Goal: Task Accomplishment & Management: Use online tool/utility

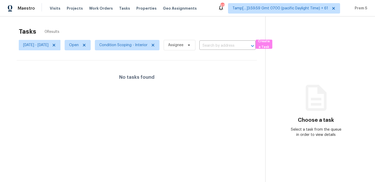
scroll to position [16, 0]
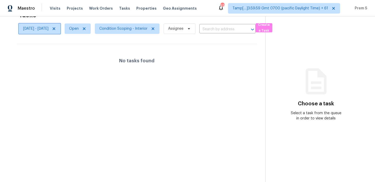
click at [55, 29] on icon at bounding box center [54, 28] width 3 height 3
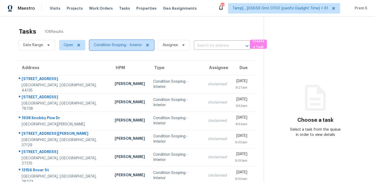
click at [119, 49] on span "Condition Scoping - Interior" at bounding box center [121, 45] width 65 height 10
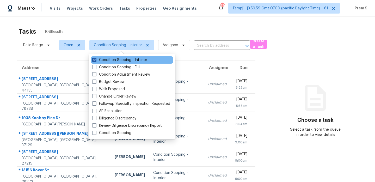
click at [114, 62] on label "Condition Scoping - Interior" at bounding box center [119, 59] width 55 height 5
click at [96, 61] on input "Condition Scoping - Interior" at bounding box center [93, 58] width 3 height 3
checkbox input "false"
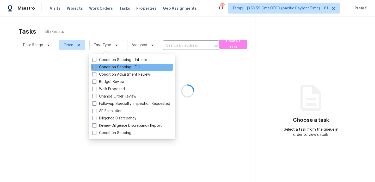
click at [112, 65] on label "Condition Scoping - Full" at bounding box center [116, 67] width 48 height 5
click at [96, 65] on input "Condition Scoping - Full" at bounding box center [93, 66] width 3 height 3
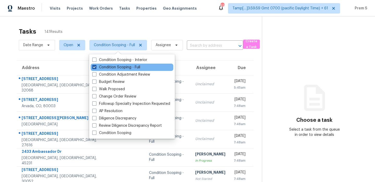
click at [112, 65] on label "Condition Scoping - Full" at bounding box center [116, 67] width 48 height 5
click at [96, 65] on input "Condition Scoping - Full" at bounding box center [93, 66] width 3 height 3
checkbox input "false"
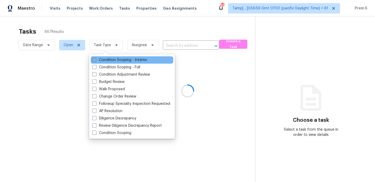
click at [112, 60] on label "Condition Scoping - Interior" at bounding box center [119, 59] width 55 height 5
click at [96, 60] on input "Condition Scoping - Interior" at bounding box center [93, 58] width 3 height 3
checkbox input "true"
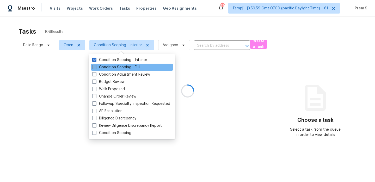
click at [135, 68] on label "Condition Scoping - Full" at bounding box center [116, 67] width 48 height 5
click at [96, 68] on input "Condition Scoping - Full" at bounding box center [93, 66] width 3 height 3
checkbox input "true"
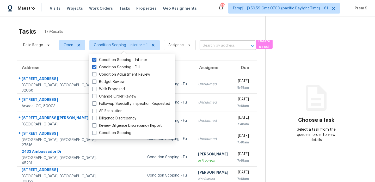
click at [215, 44] on input "text" at bounding box center [220, 46] width 42 height 8
paste input "3221 W Beaubien Dr Phoenix, AZ, 85027"
type input "3221 W Beaubien Dr Phoenix, AZ, 85027"
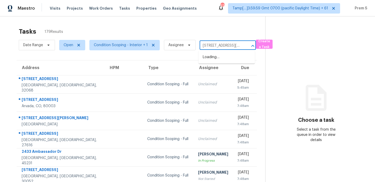
scroll to position [0, 29]
click at [223, 59] on li "3221 W Beaubien Dr, Phoenix, AZ 85027" at bounding box center [226, 60] width 56 height 14
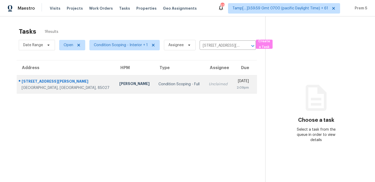
click at [236, 86] on div "2:09pm" at bounding box center [242, 87] width 12 height 5
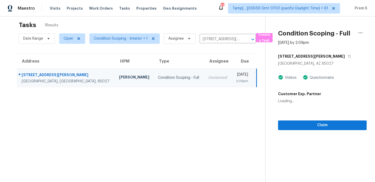
scroll to position [16, 0]
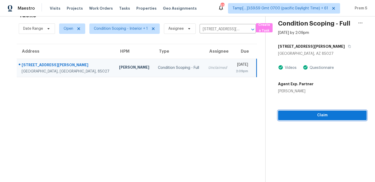
click at [309, 117] on span "Claim" at bounding box center [322, 115] width 80 height 7
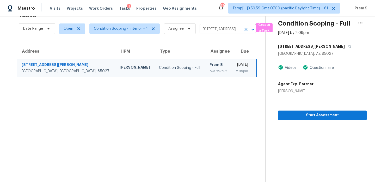
click at [246, 28] on icon "Clear" at bounding box center [245, 29] width 5 height 5
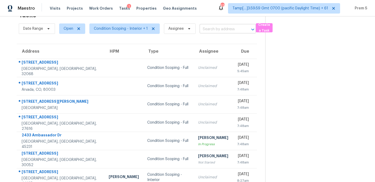
click at [217, 29] on input "text" at bounding box center [220, 29] width 42 height 8
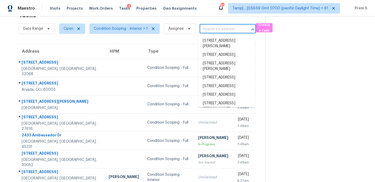
paste input "[STREET_ADDRESS]"
type input "[STREET_ADDRESS]"
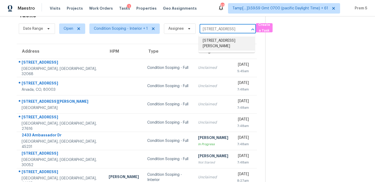
click at [213, 41] on li "[STREET_ADDRESS][PERSON_NAME]" at bounding box center [226, 43] width 56 height 14
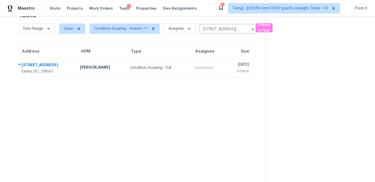
click at [199, 75] on td "Unclaimed" at bounding box center [207, 68] width 35 height 18
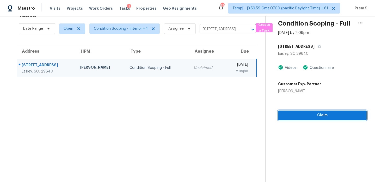
click at [319, 114] on span "Claim" at bounding box center [322, 115] width 80 height 7
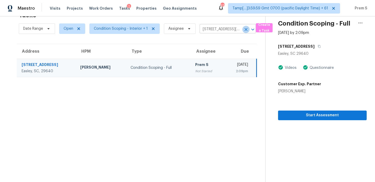
click at [243, 29] on icon "Clear" at bounding box center [245, 29] width 5 height 5
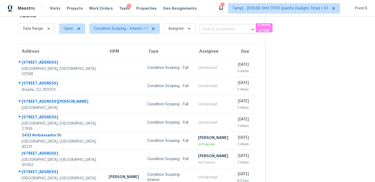
click at [205, 30] on input "text" at bounding box center [220, 29] width 42 height 8
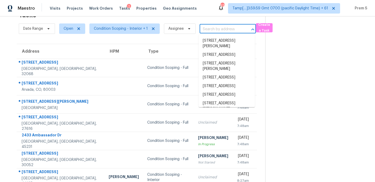
paste input "145 Summerlin Dr Gallatin, TN, 37066"
type input "145 Summerlin Dr Gallatin, TN, 37066"
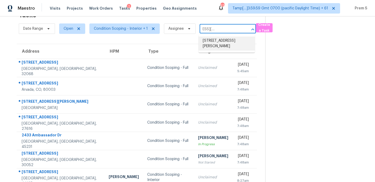
click at [213, 41] on li "145 Summerlin Dr, Gallatin, TN 37066" at bounding box center [226, 43] width 56 height 14
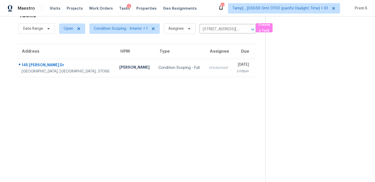
click at [204, 71] on td "Unclaimed" at bounding box center [218, 68] width 28 height 18
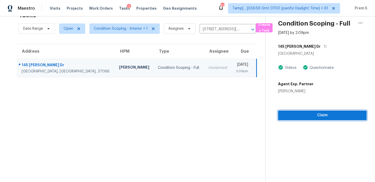
click at [322, 118] on span "Claim" at bounding box center [322, 115] width 80 height 7
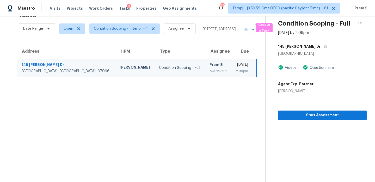
click at [244, 28] on icon "Clear" at bounding box center [245, 29] width 3 height 3
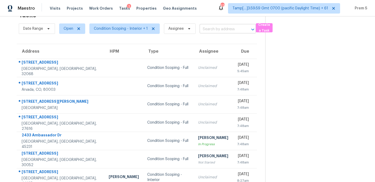
click at [230, 27] on input "text" at bounding box center [220, 29] width 42 height 8
paste input "1124 E Geer St Durham, NC, 27704"
type input "1124 E Geer St Durham, NC, 27704"
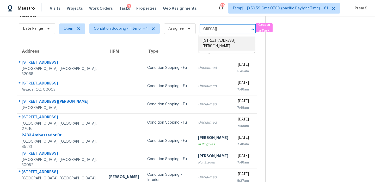
click at [212, 45] on li "1124 E Geer St, Durham, NC 27704" at bounding box center [226, 43] width 56 height 14
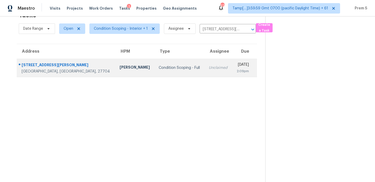
click at [204, 71] on td "Unclaimed" at bounding box center [217, 68] width 27 height 18
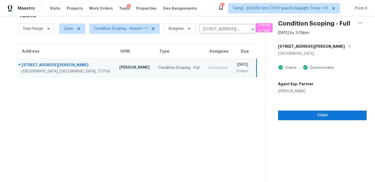
click at [235, 73] on div "2:09pm" at bounding box center [241, 70] width 12 height 5
click at [312, 117] on span "Claim" at bounding box center [322, 115] width 80 height 7
click at [245, 31] on icon "Clear" at bounding box center [245, 29] width 5 height 5
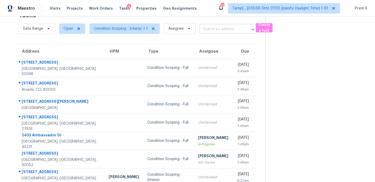
click at [225, 27] on input "text" at bounding box center [220, 29] width 42 height 8
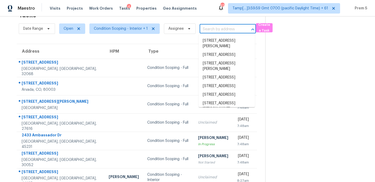
paste input "442 W McCart St Krum, TX, 76249"
type input "442 W McCart St Krum, TX, 76249"
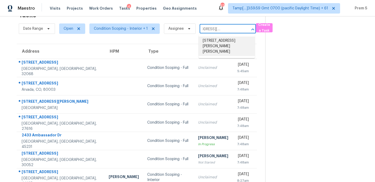
click at [223, 39] on li "442 W McCart St, Krum, TX 76249" at bounding box center [226, 46] width 56 height 20
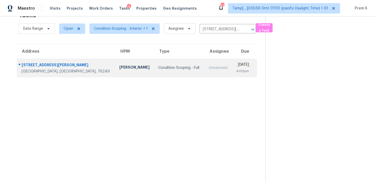
click at [231, 74] on td "Thu, Aug 14th 2025 4:00pm" at bounding box center [243, 68] width 25 height 18
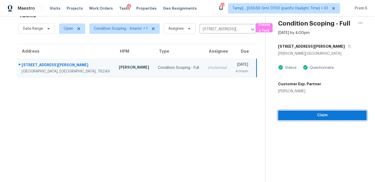
click at [323, 114] on span "Claim" at bounding box center [322, 115] width 80 height 7
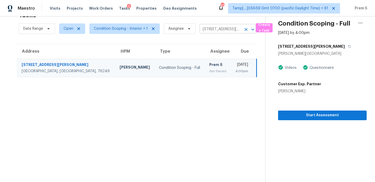
click at [244, 30] on icon "Clear" at bounding box center [245, 29] width 5 height 5
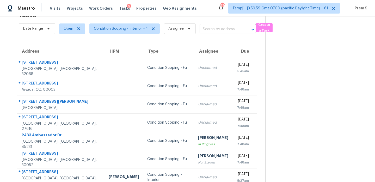
click at [225, 27] on input "text" at bounding box center [220, 29] width 42 height 8
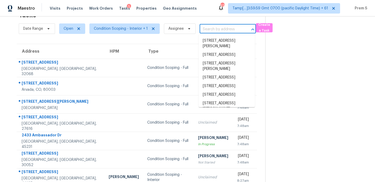
paste input "1328 Villalonga Dr Little Elm, TX, 75068"
type input "1328 Villalonga Dr Little Elm, TX, 75068"
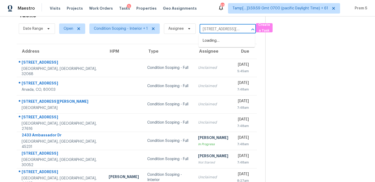
scroll to position [0, 28]
click at [224, 39] on li "1328 Villalonga Dr, Little Elm, TX 75068" at bounding box center [226, 43] width 56 height 14
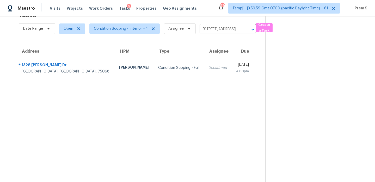
click at [231, 77] on td "Thu, Aug 14th 2025 4:00pm" at bounding box center [243, 68] width 25 height 18
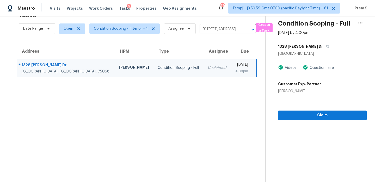
click at [330, 120] on section "Condition Scoping - Full Aug 14th 2025 by 4:00pm 1328 Villalonga Dr Little Elm,…" at bounding box center [315, 91] width 101 height 182
click at [334, 116] on span "Claim" at bounding box center [322, 115] width 80 height 7
click at [244, 28] on icon "Clear" at bounding box center [245, 29] width 5 height 5
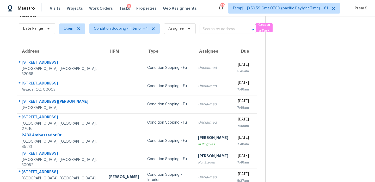
click at [210, 30] on input "text" at bounding box center [220, 29] width 42 height 8
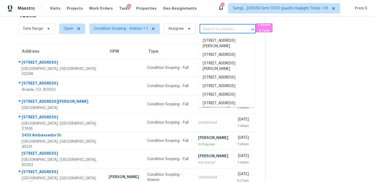
paste input "389 Elk Trl Melissa, TX, 75454"
type input "389 Elk Trl Melissa, TX, 75454"
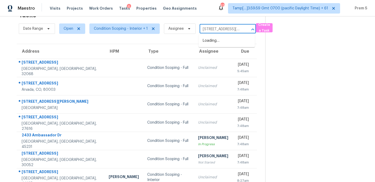
scroll to position [0, 11]
click at [222, 39] on li "389 Elk Trl, Melissa, TX 75454" at bounding box center [226, 43] width 56 height 14
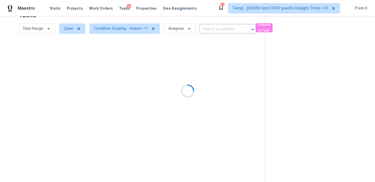
type input "389 Elk Trl, Melissa, TX 75454"
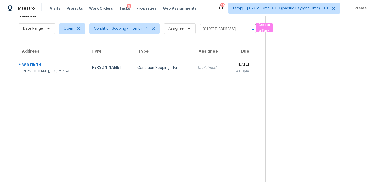
click at [230, 65] on div "[DATE]" at bounding box center [239, 65] width 18 height 7
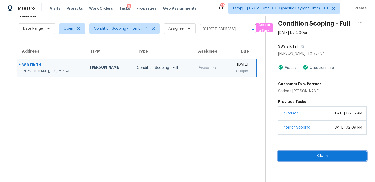
click at [311, 158] on span "Claim" at bounding box center [322, 156] width 80 height 7
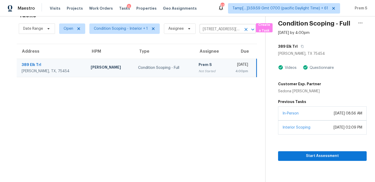
click at [246, 29] on icon "Clear" at bounding box center [245, 29] width 5 height 5
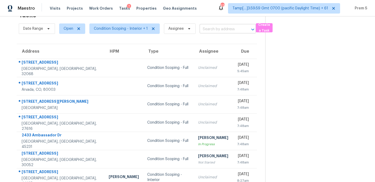
click at [228, 28] on input "text" at bounding box center [220, 29] width 42 height 8
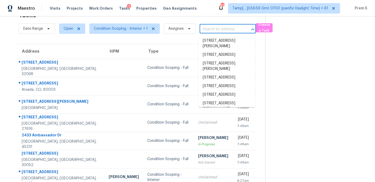
paste input "337 E Millbrook Rd Raleigh, NC, 27609"
type input "337 E Millbrook Rd Raleigh, NC, 27609"
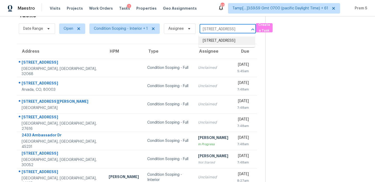
click at [223, 41] on li "337 E Millbrook Rd, Raleigh, NC 27609" at bounding box center [226, 40] width 56 height 9
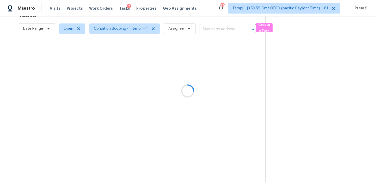
type input "337 E Millbrook Rd, Raleigh, NC 27609"
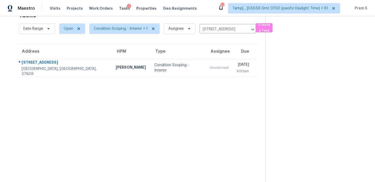
click at [236, 66] on div "[DATE]" at bounding box center [242, 65] width 12 height 7
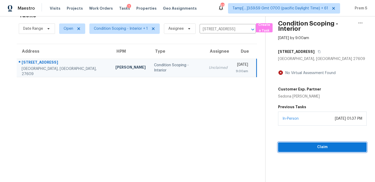
click at [298, 149] on span "Claim" at bounding box center [322, 147] width 80 height 7
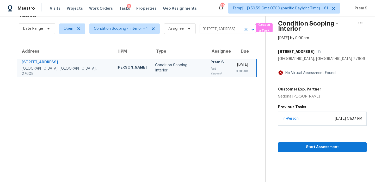
click at [246, 31] on icon "Clear" at bounding box center [245, 29] width 5 height 5
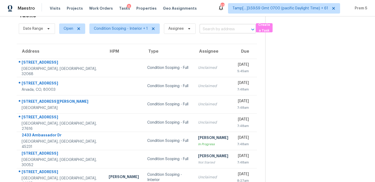
click at [217, 30] on input "text" at bounding box center [220, 29] width 42 height 8
paste input "4981 Millstone Walk Stone Mountain, GA, 30088"
type input "4981 Millstone Walk Stone Mountain, GA, 30088"
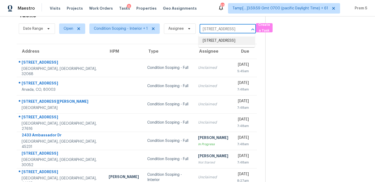
click at [220, 38] on li "4981 Millstone Walk, Stone Mountain, GA 30088" at bounding box center [226, 40] width 56 height 9
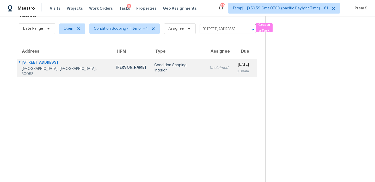
click at [209, 70] on div "Unclaimed" at bounding box center [218, 67] width 19 height 5
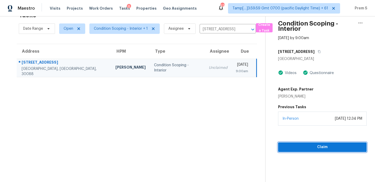
click at [321, 147] on span "Claim" at bounding box center [322, 147] width 80 height 7
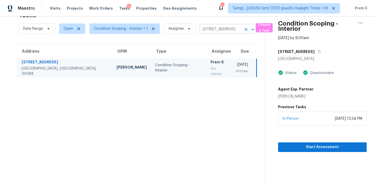
click at [245, 30] on icon "Clear" at bounding box center [245, 29] width 3 height 3
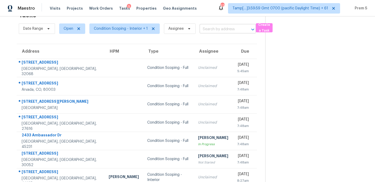
click at [219, 26] on input "text" at bounding box center [220, 29] width 42 height 8
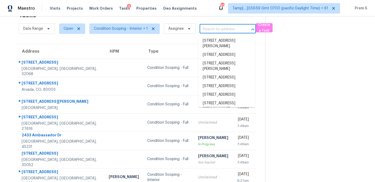
paste input "78 Midland Ave # 1X Fair Lawn, NJ, 07410"
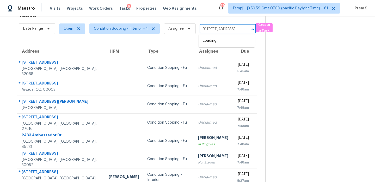
scroll to position [0, 30]
type input "78 Midland Ave # 1X Fair Lawn, NJ, 07410"
click at [209, 29] on input "text" at bounding box center [220, 29] width 42 height 8
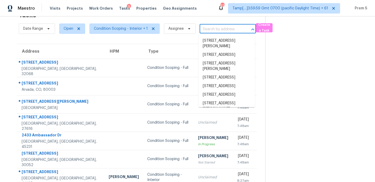
paste input "78 Midland Ave # 1X Fair Lawn, NJ, 07410"
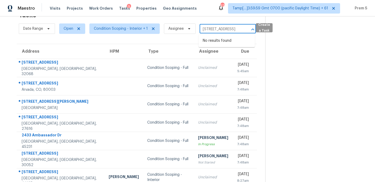
drag, startPoint x: 206, startPoint y: 29, endPoint x: 268, endPoint y: 28, distance: 62.0
click at [265, 29] on div "Date Range Open Condition Scoping - Interior + 1 Assignee 78 Midland Ave # 1X F…" at bounding box center [142, 29] width 246 height 14
type input "78 Midland Ave"
click at [227, 43] on li "78 Midland Ave # 1X, Fair Lawn, NJ 07410" at bounding box center [226, 40] width 56 height 9
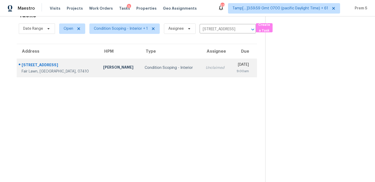
click at [235, 70] on div "9:00am" at bounding box center [242, 70] width 14 height 5
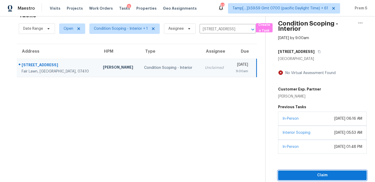
click at [313, 176] on span "Claim" at bounding box center [322, 175] width 80 height 7
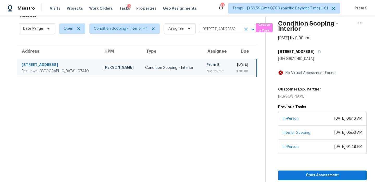
click at [243, 27] on icon "Clear" at bounding box center [245, 29] width 5 height 5
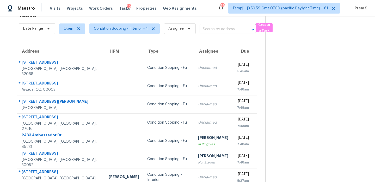
click at [230, 32] on input "text" at bounding box center [220, 29] width 42 height 8
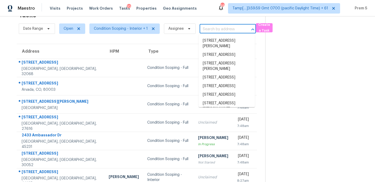
paste input "8 Gates Ave Warren, NJ, 07059"
type input "8 Gates Ave Warren, NJ, 07059"
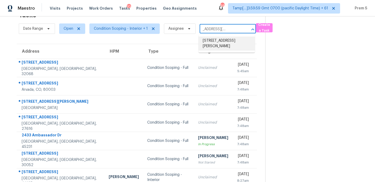
click at [220, 41] on li "8 Gates Ave, Warren, NJ 07059" at bounding box center [226, 43] width 56 height 14
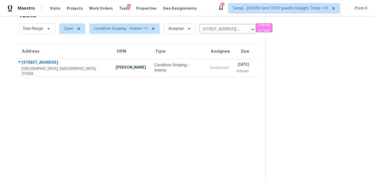
click at [236, 72] on div "9:00am" at bounding box center [242, 70] width 12 height 5
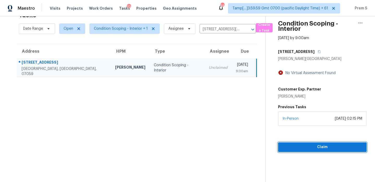
click at [304, 143] on button "Claim" at bounding box center [322, 147] width 89 height 10
click at [243, 66] on div "[DATE]" at bounding box center [242, 65] width 12 height 7
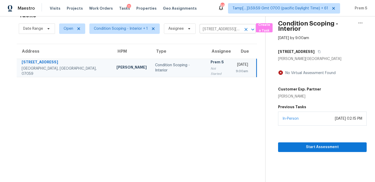
click at [244, 29] on icon "Clear" at bounding box center [245, 29] width 5 height 5
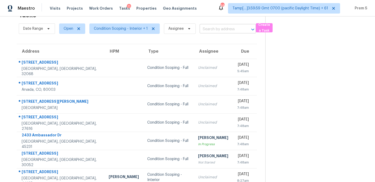
click at [216, 32] on input "text" at bounding box center [220, 29] width 42 height 8
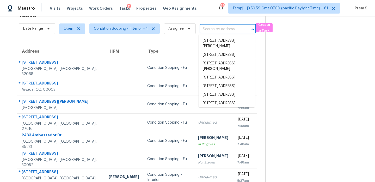
paste input "8 Liberty Lndg Herculaneum, MO, 63048"
type input "8 Liberty Lndg Herculaneum, MO, 63048"
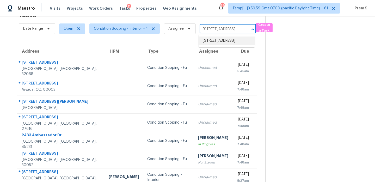
click at [219, 40] on li "8 Liberty Lndg, Herculaneum, MO 63048" at bounding box center [226, 40] width 56 height 9
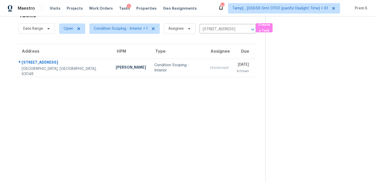
click at [232, 76] on td "Thu, Aug 14th 2025 9:00am" at bounding box center [244, 68] width 24 height 18
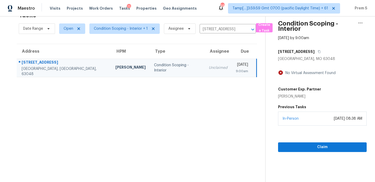
click at [313, 125] on div "In-Person August 13, 2025 at 08:38 AM" at bounding box center [322, 118] width 89 height 14
click at [307, 144] on span "Claim" at bounding box center [322, 147] width 80 height 7
click at [244, 32] on icon "Clear" at bounding box center [245, 29] width 5 height 5
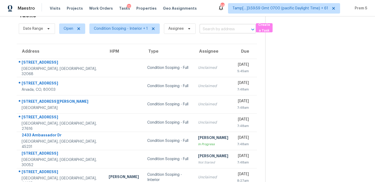
click at [226, 27] on input "text" at bounding box center [220, 29] width 42 height 8
paste input "204 Oceanliner Dr Winder, GA, 30680"
type input "204 Oceanliner Dr Winder, GA, 30680"
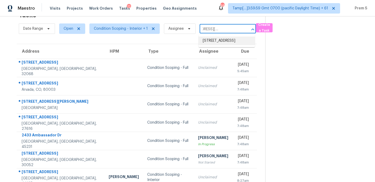
click at [219, 45] on li "204 Oceanliner Dr, Winder, GA 30680" at bounding box center [226, 40] width 56 height 9
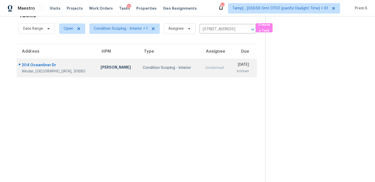
click at [234, 69] on div "9:00am" at bounding box center [241, 70] width 15 height 5
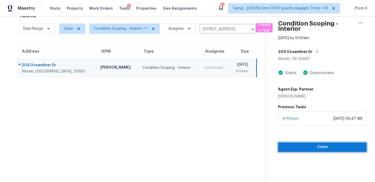
click at [319, 145] on span "Claim" at bounding box center [322, 147] width 80 height 7
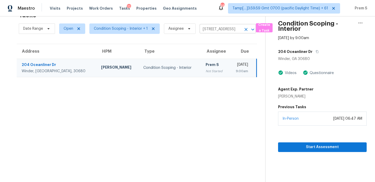
click at [243, 29] on icon "Clear" at bounding box center [245, 29] width 5 height 5
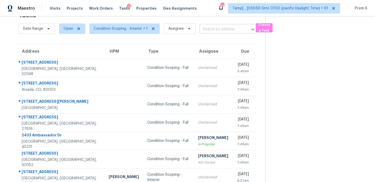
click at [236, 28] on input "text" at bounding box center [220, 29] width 42 height 8
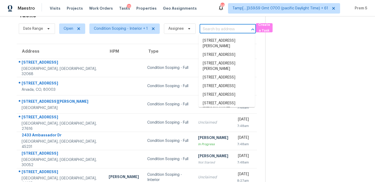
paste input "1737 Banks View Dr Raleigh, NC, 27603"
type input "1737 Banks View Dr Raleigh, NC, 27603"
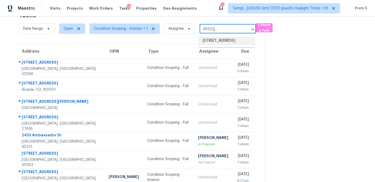
click at [217, 43] on li "1737 Banks View Dr, Raleigh, NC 27603" at bounding box center [226, 40] width 56 height 9
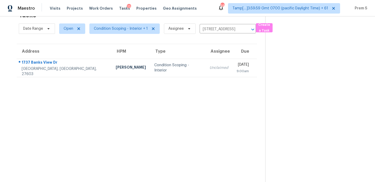
click at [236, 65] on div "[DATE]" at bounding box center [242, 65] width 12 height 7
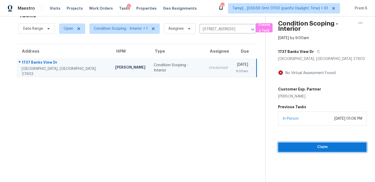
click at [313, 144] on span "Claim" at bounding box center [322, 147] width 80 height 7
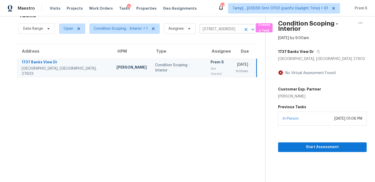
click at [242, 30] on button "Clear" at bounding box center [245, 29] width 7 height 7
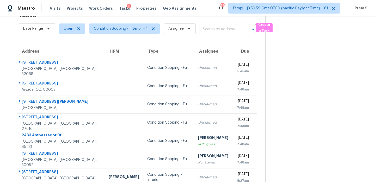
click at [225, 32] on input "text" at bounding box center [220, 29] width 42 height 8
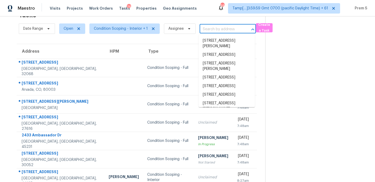
paste input "175 Rivers Edge Dr Youngsville, NC, 27596"
type input "175 Rivers Edge Dr Youngsville, NC, 27596"
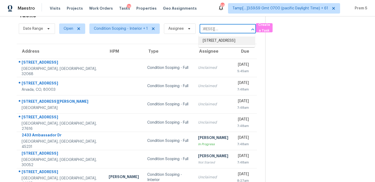
click at [221, 38] on li "175 Rivers Edge Dr, Youngsville, NC 27596" at bounding box center [226, 40] width 56 height 9
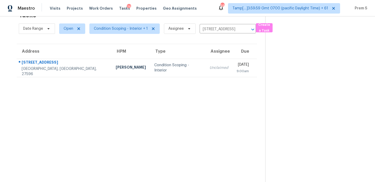
click at [236, 70] on div "9:00am" at bounding box center [242, 70] width 12 height 5
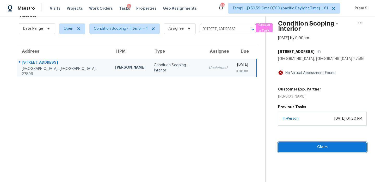
click at [301, 142] on button "Claim" at bounding box center [322, 147] width 89 height 10
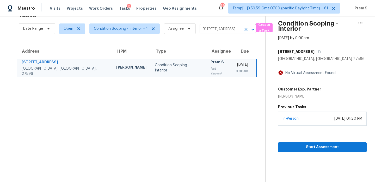
click at [243, 30] on icon "Clear" at bounding box center [245, 29] width 5 height 5
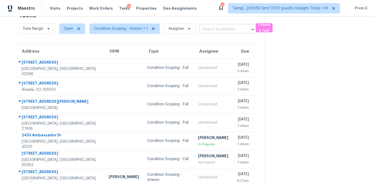
click at [218, 31] on input "text" at bounding box center [220, 29] width 42 height 8
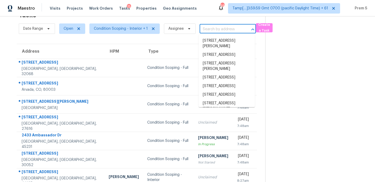
paste input "3221 W Beaubien Dr Phoenix, AZ, 85027"
type input "3221 W Beaubien Dr Phoenix, AZ, 85027"
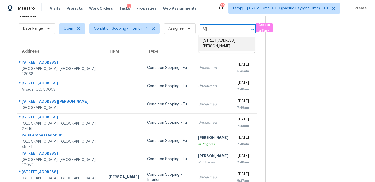
click at [216, 43] on li "3221 W Beaubien Dr, Phoenix, AZ 85027" at bounding box center [226, 43] width 56 height 14
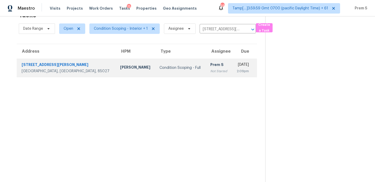
click at [236, 66] on div "[DATE]" at bounding box center [242, 65] width 13 height 7
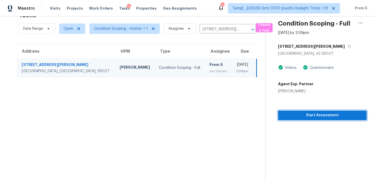
click at [307, 115] on span "Start Assessment" at bounding box center [322, 115] width 80 height 7
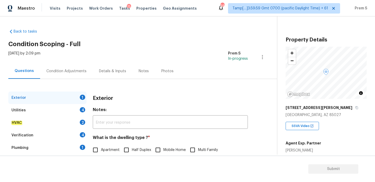
scroll to position [69, 0]
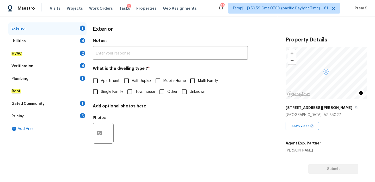
click at [104, 93] on span "Single Family" at bounding box center [112, 91] width 22 height 5
click at [101, 93] on input "Single Family" at bounding box center [95, 91] width 11 height 11
checkbox input "true"
click at [83, 42] on div "4" at bounding box center [82, 40] width 5 height 5
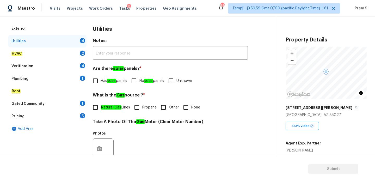
click at [137, 80] on input "No solar panels" at bounding box center [133, 80] width 11 height 11
checkbox input "true"
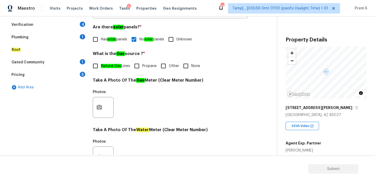
click at [171, 61] on label "Other" at bounding box center [168, 65] width 21 height 11
click at [169, 61] on input "Other" at bounding box center [163, 65] width 11 height 11
checkbox input "true"
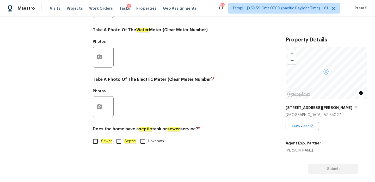
scroll to position [210, 0]
click at [104, 144] on label "Sewer" at bounding box center [101, 141] width 22 height 11
click at [101, 144] on input "Sewer" at bounding box center [95, 141] width 11 height 11
checkbox input "true"
click at [102, 105] on icon "button" at bounding box center [99, 106] width 6 height 6
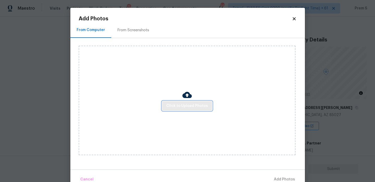
click at [187, 104] on span "Click to Upload Photos" at bounding box center [187, 106] width 42 height 7
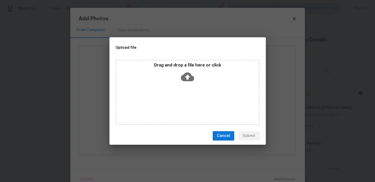
click at [188, 77] on icon at bounding box center [187, 76] width 13 height 13
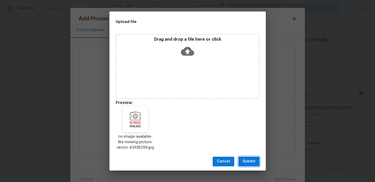
click at [244, 163] on span "Submit" at bounding box center [248, 161] width 13 height 7
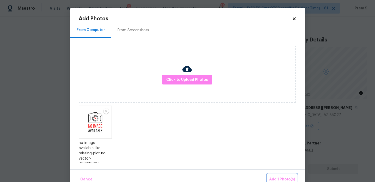
click at [275, 175] on button "Add 1 Photo(s)" at bounding box center [282, 179] width 30 height 11
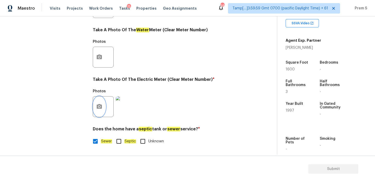
scroll to position [86, 0]
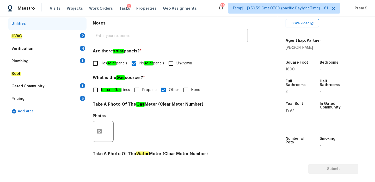
click at [78, 35] on div "HVAC 2" at bounding box center [47, 36] width 78 height 12
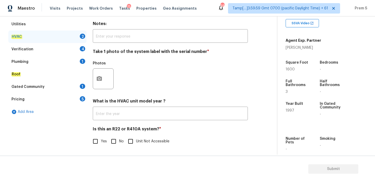
scroll to position [86, 0]
click at [113, 140] on input "No" at bounding box center [113, 141] width 11 height 11
checkbox input "true"
click at [100, 73] on button "button" at bounding box center [99, 78] width 12 height 20
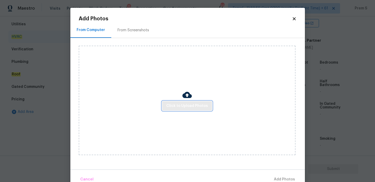
click at [168, 104] on span "Click to Upload Photos" at bounding box center [187, 106] width 42 height 7
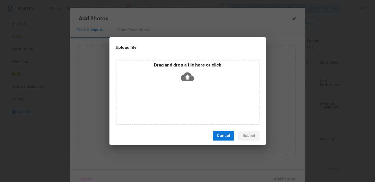
click at [188, 79] on icon at bounding box center [187, 76] width 13 height 9
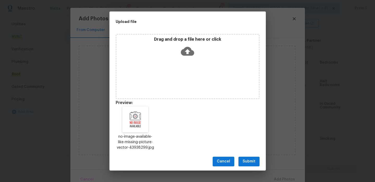
click at [248, 158] on span "Submit" at bounding box center [248, 161] width 13 height 7
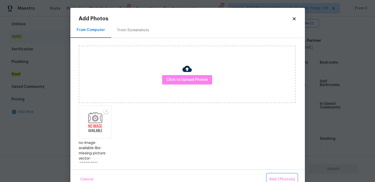
click at [280, 174] on button "Add 1 Photo(s)" at bounding box center [282, 179] width 30 height 11
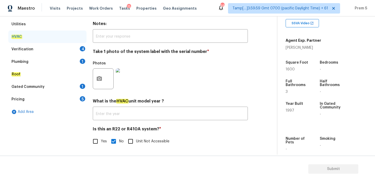
click at [155, 91] on div "Photos" at bounding box center [170, 75] width 155 height 34
click at [71, 48] on div "Verification 4" at bounding box center [47, 49] width 78 height 12
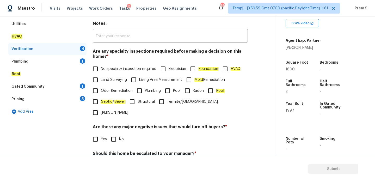
click at [96, 66] on input "No specialty inspection required" at bounding box center [95, 68] width 11 height 11
checkbox input "true"
click at [115, 134] on input "No" at bounding box center [113, 139] width 11 height 11
checkbox input "true"
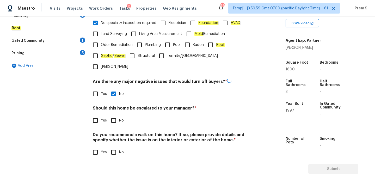
scroll to position [131, 0]
click at [100, 115] on input "Yes" at bounding box center [95, 120] width 11 height 11
checkbox input "true"
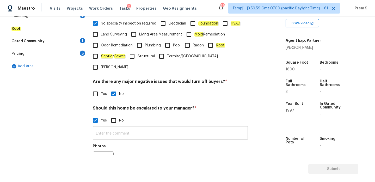
click at [110, 127] on input "text" at bounding box center [170, 133] width 155 height 12
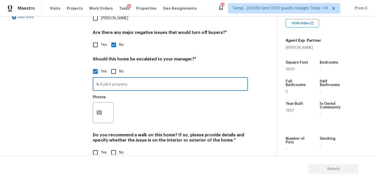
scroll to position [181, 0]
type input "ALA pilot property"
click at [102, 109] on icon "button" at bounding box center [99, 111] width 5 height 5
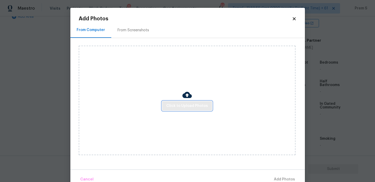
click at [171, 106] on span "Click to Upload Photos" at bounding box center [187, 106] width 42 height 7
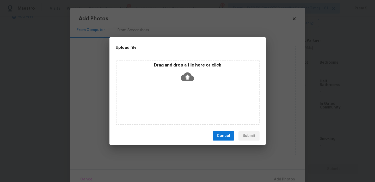
click at [186, 78] on icon at bounding box center [187, 76] width 13 height 9
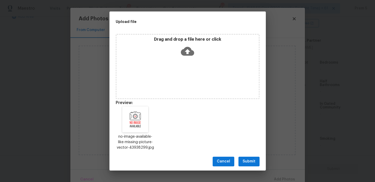
click at [248, 161] on span "Submit" at bounding box center [248, 161] width 13 height 7
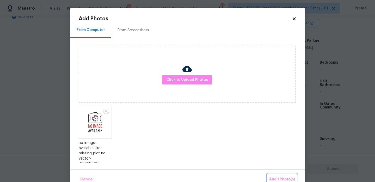
click at [278, 178] on span "Add 1 Photo(s)" at bounding box center [282, 179] width 26 height 7
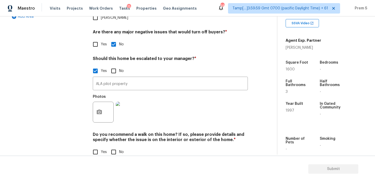
click at [112, 146] on input "No" at bounding box center [113, 151] width 11 height 11
checkbox input "true"
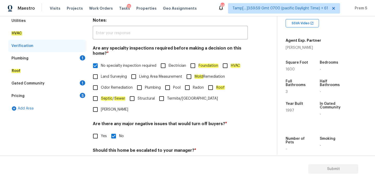
click at [80, 58] on div "1" at bounding box center [82, 57] width 5 height 5
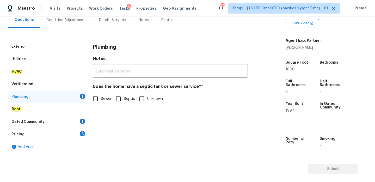
scroll to position [51, 0]
click at [97, 100] on input "Sewer" at bounding box center [95, 98] width 11 height 11
click at [97, 100] on input "Sewer" at bounding box center [95, 99] width 11 height 11
click at [98, 98] on input "Sewer" at bounding box center [95, 98] width 11 height 11
checkbox input "true"
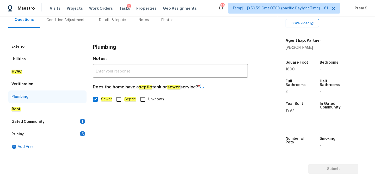
click at [83, 122] on div "1" at bounding box center [82, 120] width 5 height 5
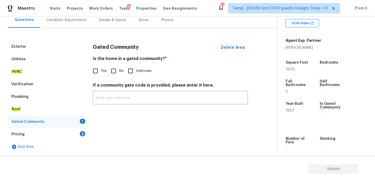
click at [113, 74] on input "No" at bounding box center [113, 70] width 11 height 11
checkbox input "true"
click at [82, 131] on div "5" at bounding box center [82, 133] width 5 height 5
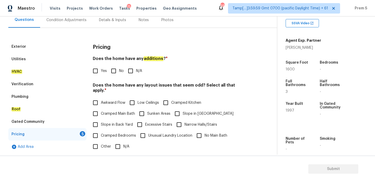
click at [121, 141] on input "N/A" at bounding box center [117, 146] width 11 height 11
checkbox input "true"
click at [115, 73] on input "No" at bounding box center [113, 70] width 11 height 11
checkbox input "true"
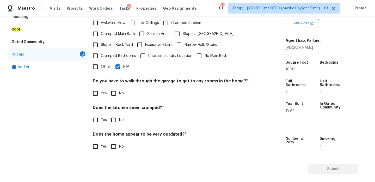
click at [114, 88] on input "No" at bounding box center [113, 93] width 11 height 11
checkbox input "true"
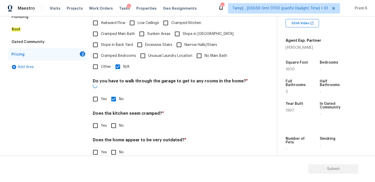
click at [115, 120] on input "No" at bounding box center [113, 125] width 11 height 11
checkbox input "true"
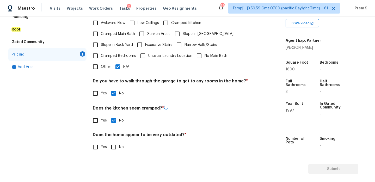
click at [116, 144] on input "No" at bounding box center [113, 146] width 11 height 11
checkbox input "true"
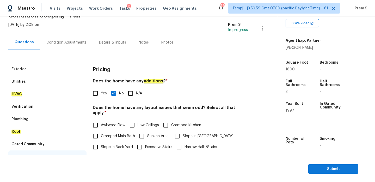
scroll to position [18, 0]
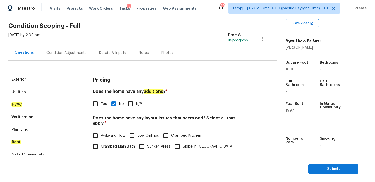
click at [79, 54] on div "Condition Adjustments" at bounding box center [66, 52] width 40 height 5
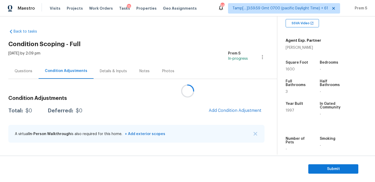
click at [235, 110] on div at bounding box center [187, 91] width 375 height 182
click at [231, 110] on div at bounding box center [187, 91] width 375 height 182
click at [297, 103] on h5 "Year Built" at bounding box center [293, 104] width 17 height 4
click at [229, 108] on span "Add Condition Adjustment" at bounding box center [235, 110] width 53 height 5
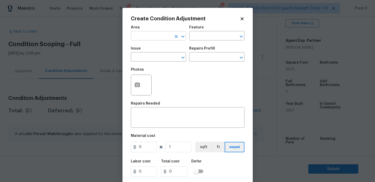
click at [159, 37] on input "text" at bounding box center [151, 36] width 41 height 8
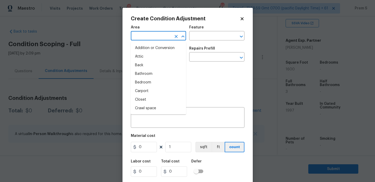
type input "o"
type input "n"
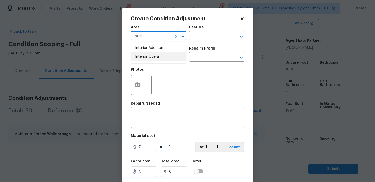
click at [156, 58] on li "Interior Overall" at bounding box center [158, 56] width 55 height 9
type input "Interior Overall"
click at [156, 58] on input "text" at bounding box center [151, 57] width 41 height 8
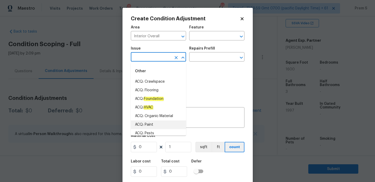
click at [160, 123] on li "ACQ: Paint" at bounding box center [158, 124] width 55 height 9
type input "ACQ: Paint"
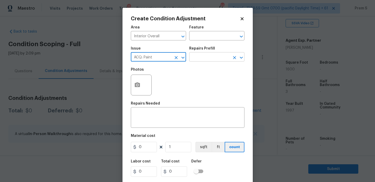
click at [207, 57] on input "text" at bounding box center [209, 57] width 41 height 8
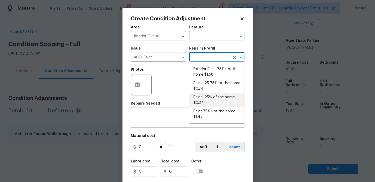
click at [214, 96] on li "Paint ~25% of the home $0.37" at bounding box center [216, 100] width 55 height 14
type input "Acquisition"
type textarea "Acquisition Scope: ~25% of the home needs interior paint"
type input "0.37"
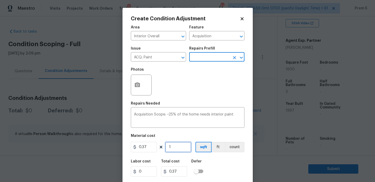
click at [177, 147] on input "1" at bounding box center [178, 147] width 26 height 10
type input "16"
type input "5.92"
type input "160"
type input "59.2"
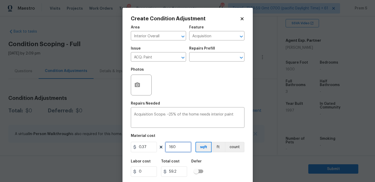
type input "1600"
type input "592"
type input "1600"
click at [225, 164] on div "Labor cost 0 Total cost 592 Defer" at bounding box center [188, 167] width 114 height 23
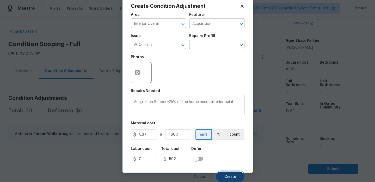
click at [233, 175] on span "Create" at bounding box center [230, 177] width 12 height 4
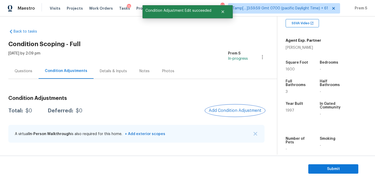
scroll to position [0, 0]
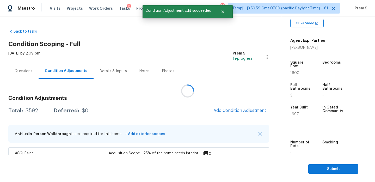
click at [227, 108] on div at bounding box center [187, 91] width 375 height 182
click at [221, 112] on span "Add Condition Adjustment" at bounding box center [239, 110] width 53 height 5
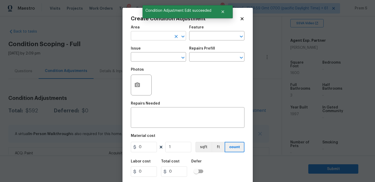
click at [157, 38] on input "text" at bounding box center [151, 36] width 41 height 8
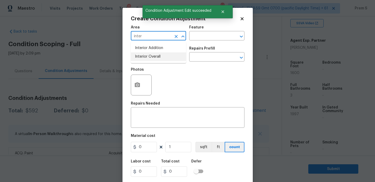
click at [162, 57] on li "Interior Overall" at bounding box center [158, 56] width 55 height 9
type input "Interior Overall"
click at [162, 57] on input "text" at bounding box center [151, 57] width 41 height 8
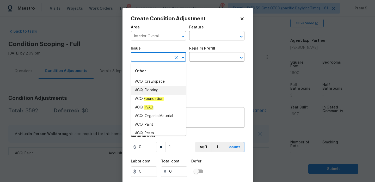
click at [155, 92] on li "ACQ: Flooring" at bounding box center [158, 90] width 55 height 9
type input "ACQ: Flooring"
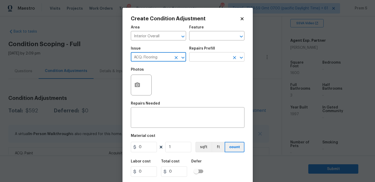
click at [215, 59] on input "text" at bounding box center [209, 57] width 41 height 8
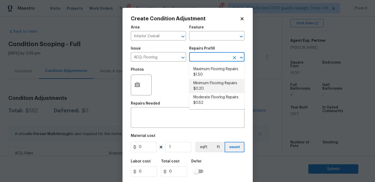
click at [222, 90] on li "Minimum Flooring Repairs $0.20" at bounding box center [216, 86] width 55 height 14
type input "Acquisition"
type textarea "Acquisition Scope: Minimum flooring repairs"
type input "0.2"
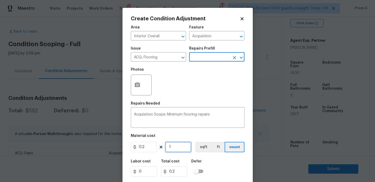
click at [175, 149] on input "1" at bounding box center [178, 147] width 26 height 10
type input "16"
type input "3.2"
type input "160"
type input "32"
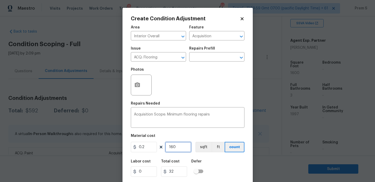
type input "1600"
type input "320"
type input "1600"
click at [234, 170] on div "Labor cost 0 Total cost 320 Defer" at bounding box center [188, 167] width 114 height 23
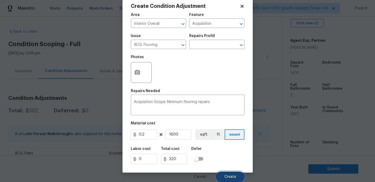
click at [228, 179] on button "Create" at bounding box center [230, 176] width 28 height 10
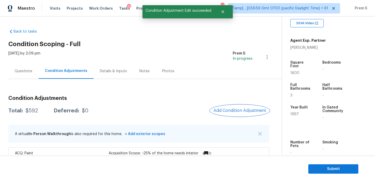
scroll to position [0, 0]
click at [232, 105] on button "Add Condition Adjustment" at bounding box center [239, 110] width 59 height 11
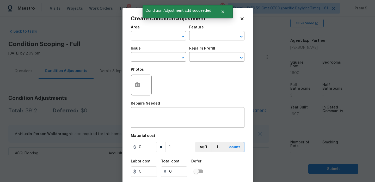
click at [158, 41] on span "Area ​" at bounding box center [158, 32] width 55 height 21
click at [165, 36] on input "text" at bounding box center [151, 36] width 41 height 8
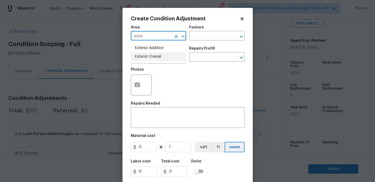
click at [163, 56] on li "Exterior Overall" at bounding box center [158, 56] width 55 height 9
type input "Exterior Overall"
click at [163, 56] on input "text" at bounding box center [151, 57] width 41 height 8
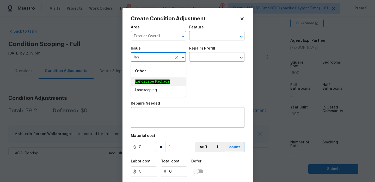
click at [164, 84] on li "Landscape Package" at bounding box center [158, 81] width 55 height 9
type input "Landscape Package"
click at [211, 58] on input "text" at bounding box center [209, 57] width 41 height 8
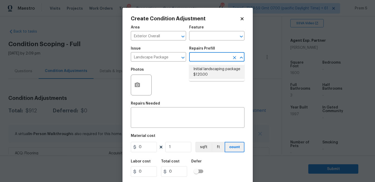
click at [211, 70] on li "Initial landscaping package $120.00" at bounding box center [216, 72] width 55 height 14
type input "Home Readiness Packages"
type textarea "Mowing of grass up to 6" in height. Mow, edge along driveways & sidewalks, trim…"
type input "120"
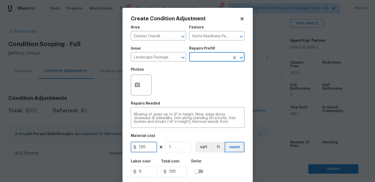
click at [154, 148] on input "120" at bounding box center [144, 147] width 26 height 10
type input "300"
click at [221, 168] on div "Labor cost 0 Total cost 300 Defer" at bounding box center [188, 167] width 114 height 23
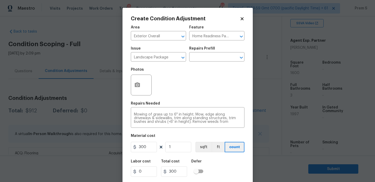
scroll to position [13, 0]
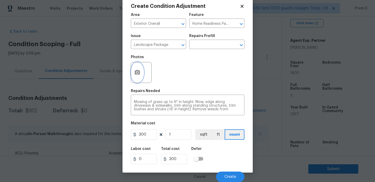
click at [140, 73] on icon "button" at bounding box center [137, 72] width 6 height 6
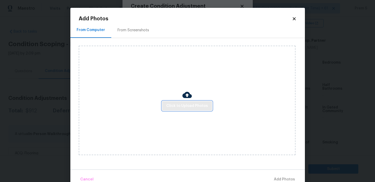
click at [183, 107] on span "Click to Upload Photos" at bounding box center [187, 106] width 42 height 7
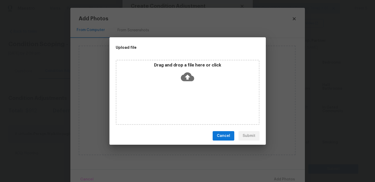
click at [188, 72] on icon at bounding box center [187, 76] width 13 height 13
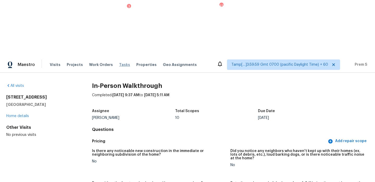
click at [119, 63] on span "Tasks" at bounding box center [124, 65] width 11 height 4
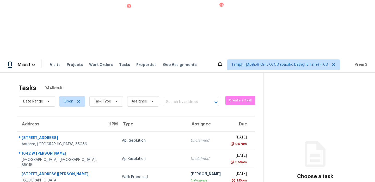
click at [188, 98] on input "text" at bounding box center [184, 102] width 42 height 8
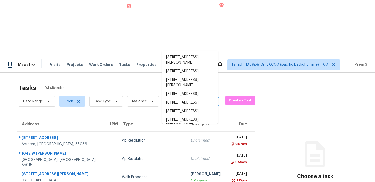
paste input "[STREET_ADDRESS]"
type input "[STREET_ADDRESS]"
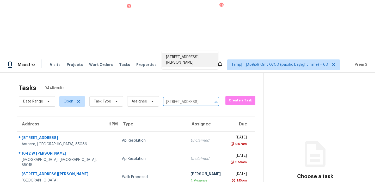
click at [187, 62] on li "[STREET_ADDRESS][PERSON_NAME]" at bounding box center [190, 60] width 56 height 14
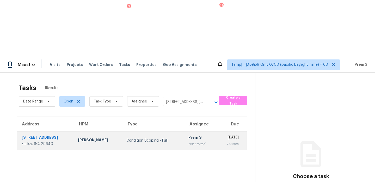
click at [189, 131] on td "Prem S Not Started" at bounding box center [200, 140] width 32 height 18
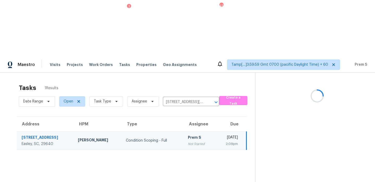
scroll to position [16, 0]
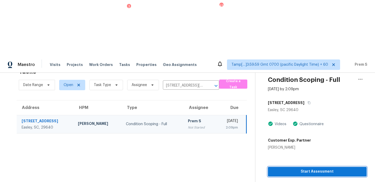
click at [313, 167] on button "Start Assessment" at bounding box center [317, 172] width 99 height 10
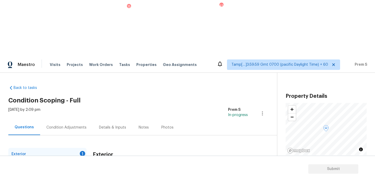
scroll to position [69, 0]
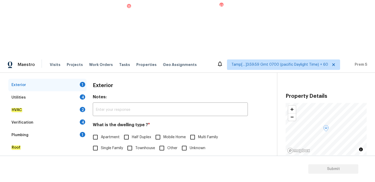
click at [105, 145] on span "Single Family" at bounding box center [112, 147] width 22 height 5
click at [101, 142] on input "Single Family" at bounding box center [95, 147] width 11 height 11
checkbox input "true"
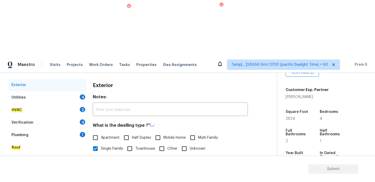
scroll to position [113, 0]
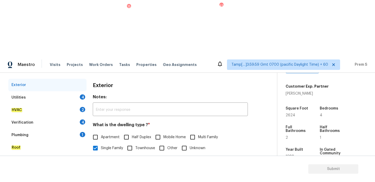
click at [79, 91] on div "Utilities 4" at bounding box center [47, 97] width 78 height 12
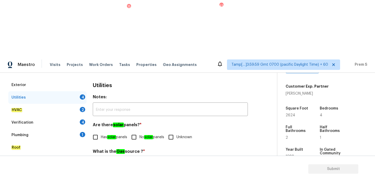
click at [134, 131] on input "No solar panels" at bounding box center [133, 136] width 11 height 11
checkbox input "true"
click at [165, 158] on input "Other" at bounding box center [163, 163] width 11 height 11
checkbox input "true"
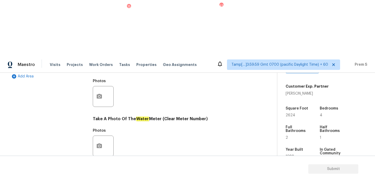
scroll to position [210, 0]
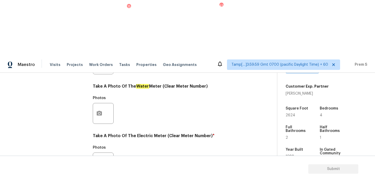
checkbox input "true"
click at [99, 160] on icon "button" at bounding box center [99, 162] width 5 height 5
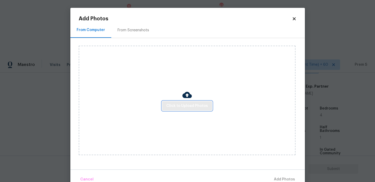
click at [180, 105] on span "Click to Upload Photos" at bounding box center [187, 106] width 42 height 7
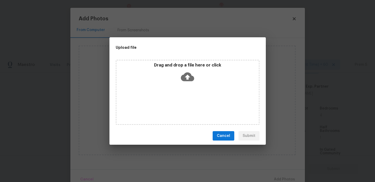
click at [188, 79] on icon at bounding box center [187, 76] width 13 height 9
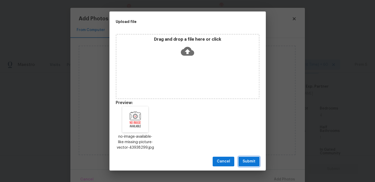
click at [251, 162] on span "Submit" at bounding box center [248, 161] width 13 height 7
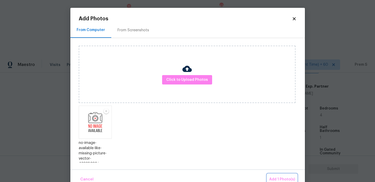
click at [276, 176] on span "Add 1 Photo(s)" at bounding box center [282, 179] width 26 height 7
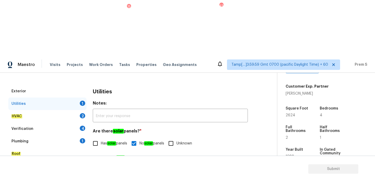
scroll to position [51, 0]
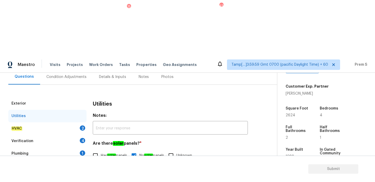
click at [78, 122] on div "HVAC 2" at bounding box center [47, 128] width 78 height 12
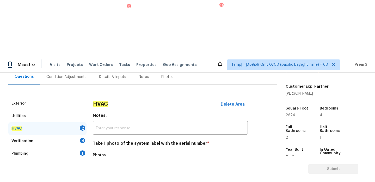
scroll to position [86, 0]
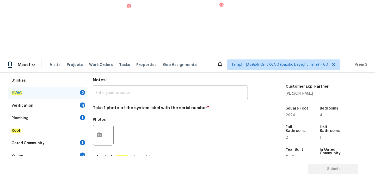
checkbox input "true"
click at [99, 125] on button "button" at bounding box center [99, 135] width 12 height 20
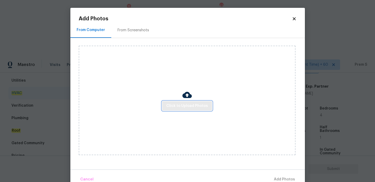
click at [175, 108] on span "Click to Upload Photos" at bounding box center [187, 106] width 42 height 7
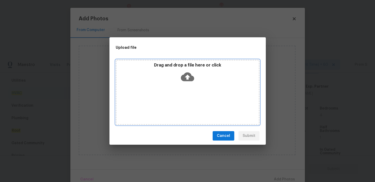
click at [189, 78] on icon at bounding box center [187, 76] width 13 height 9
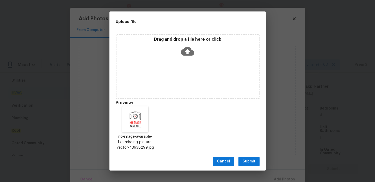
click at [250, 161] on span "Submit" at bounding box center [248, 161] width 13 height 7
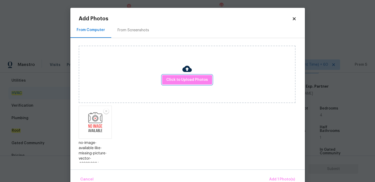
scroll to position [3, 0]
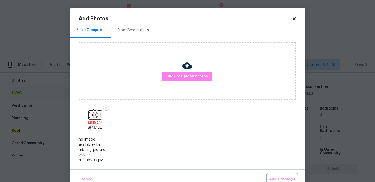
click at [274, 177] on span "Add 1 Photo(s)" at bounding box center [282, 179] width 26 height 7
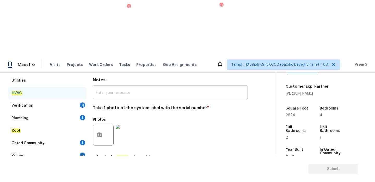
click at [81, 102] on div "4" at bounding box center [82, 104] width 5 height 5
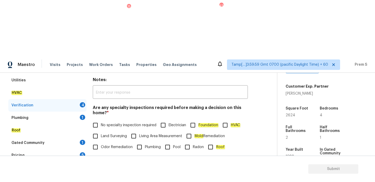
click at [101, 122] on span "No specialty inspection required" at bounding box center [128, 124] width 55 height 5
click at [101, 120] on input "No specialty inspection required" at bounding box center [95, 125] width 11 height 11
checkbox input "true"
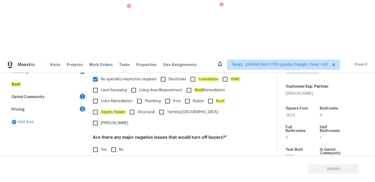
scroll to position [131, 0]
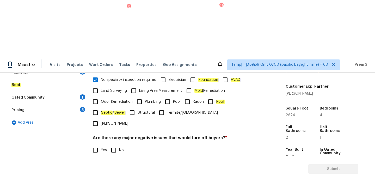
click at [116, 144] on input "No" at bounding box center [113, 149] width 11 height 11
checkbox input "true"
click at [101, 174] on span "Yes" at bounding box center [104, 176] width 6 height 5
click at [101, 172] on input "Yes" at bounding box center [95, 177] width 11 height 11
checkbox input "true"
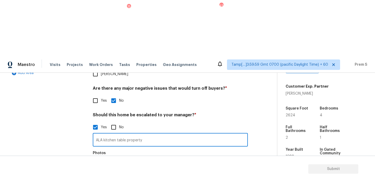
type input "ALA kitchen table property"
click at [105, 158] on div at bounding box center [103, 168] width 21 height 21
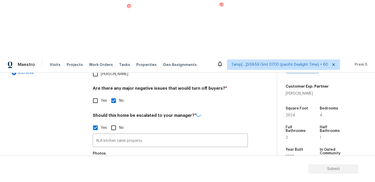
click at [103, 159] on button "button" at bounding box center [99, 169] width 12 height 20
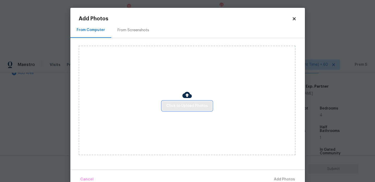
click at [186, 104] on span "Click to Upload Photos" at bounding box center [187, 106] width 42 height 7
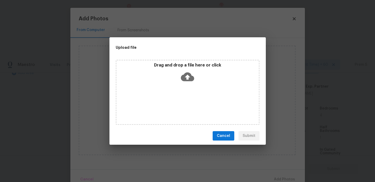
click at [185, 80] on icon at bounding box center [187, 76] width 13 height 9
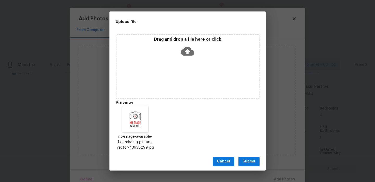
click at [249, 162] on span "Submit" at bounding box center [248, 161] width 13 height 7
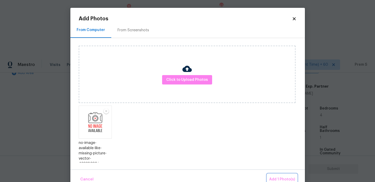
click at [274, 175] on button "Add 1 Photo(s)" at bounding box center [282, 179] width 30 height 11
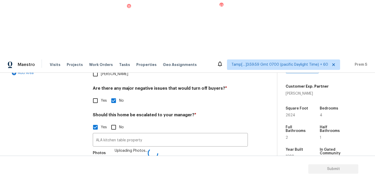
checkbox input "true"
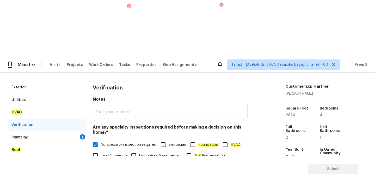
click at [81, 134] on div "1" at bounding box center [82, 136] width 5 height 5
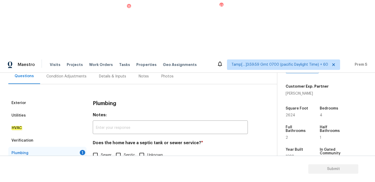
scroll to position [51, 0]
click at [95, 149] on input "Sewer" at bounding box center [95, 154] width 11 height 11
checkbox input "true"
click at [82, 172] on div "Gated Community 1" at bounding box center [47, 178] width 78 height 12
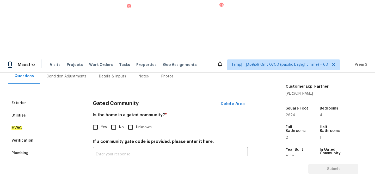
click at [117, 122] on input "No" at bounding box center [113, 127] width 11 height 11
checkbox input "true"
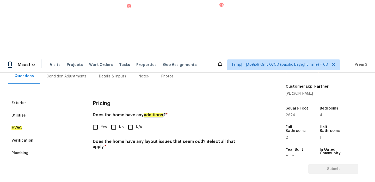
click at [119, 122] on label "No" at bounding box center [116, 127] width 16 height 11
click at [119, 122] on input "No" at bounding box center [113, 127] width 11 height 11
checkbox input "true"
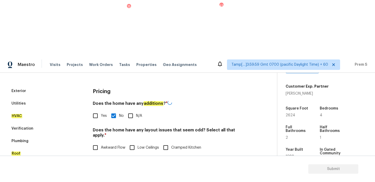
scroll to position [85, 0]
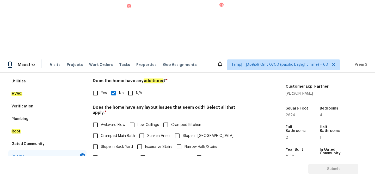
click at [120, 163] on input "N/A" at bounding box center [117, 168] width 11 height 11
checkbox input "true"
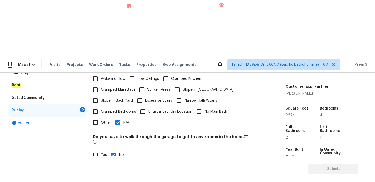
scroll to position [131, 0]
click at [117, 171] on input "No" at bounding box center [113, 176] width 11 height 11
checkbox input "true"
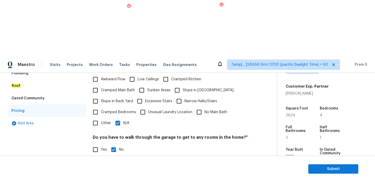
scroll to position [112, 0]
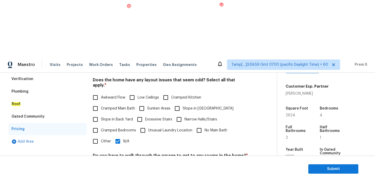
click at [118, 136] on input "N/A" at bounding box center [117, 141] width 11 height 11
checkbox input "false"
click at [106, 114] on label "Slope in Back Yard" at bounding box center [111, 119] width 43 height 11
click at [101, 114] on input "Slope in Back Yard" at bounding box center [95, 119] width 11 height 11
checkbox input "true"
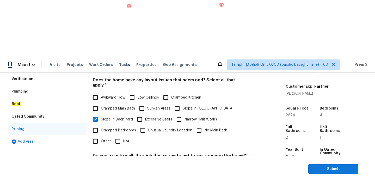
click at [180, 103] on input "Slope in [GEOGRAPHIC_DATA]" at bounding box center [177, 108] width 11 height 11
checkbox input "true"
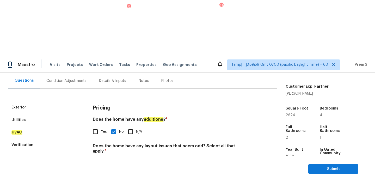
scroll to position [38, 0]
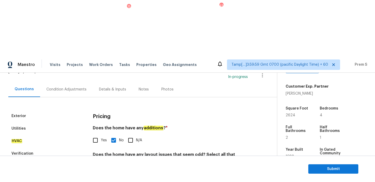
click at [81, 87] on div "Condition Adjustments" at bounding box center [66, 89] width 40 height 5
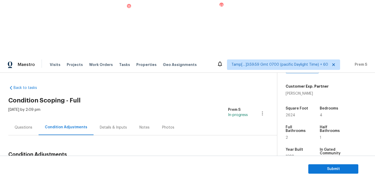
scroll to position [132, 0]
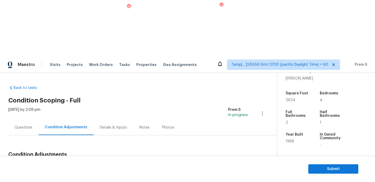
click at [238, 161] on button "Add Condition Adjustment" at bounding box center [234, 166] width 59 height 11
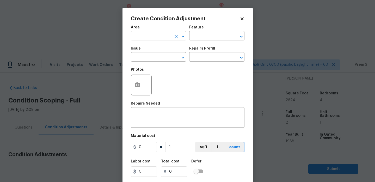
click at [154, 36] on input "text" at bounding box center [151, 36] width 41 height 8
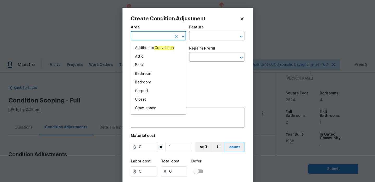
type input "i"
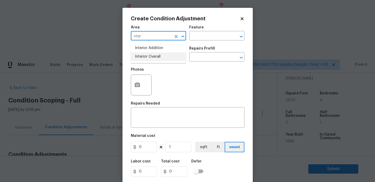
click at [152, 57] on li "Interior Overall" at bounding box center [158, 56] width 55 height 9
type input "Interior Overall"
click at [152, 57] on input "text" at bounding box center [151, 57] width 41 height 8
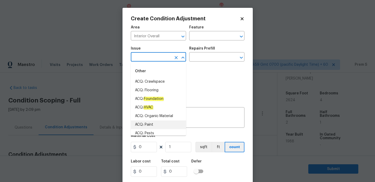
click at [154, 125] on li "ACQ: Paint" at bounding box center [158, 124] width 55 height 9
type input "ACQ: Paint"
click at [228, 56] on input "text" at bounding box center [209, 57] width 41 height 8
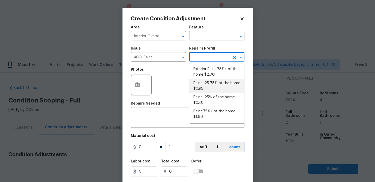
click at [216, 84] on li "Paint ~25-75% of the home $0.95" at bounding box center [216, 86] width 55 height 14
type input "Acquisition"
type textarea "Acquisition Scope: ~25 - 75% of the home needs interior paint"
type input "0.95"
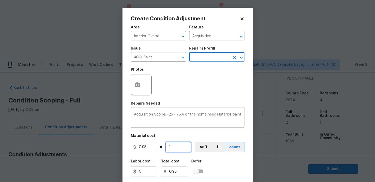
click at [180, 147] on input "1" at bounding box center [178, 147] width 26 height 10
type input "2"
type input "1.9"
type input "26"
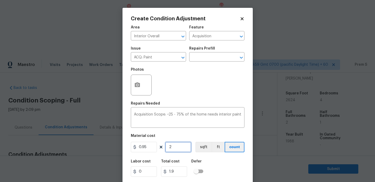
type input "24.7"
type input "262"
type input "248.9"
type input "2624"
type input "2492.8"
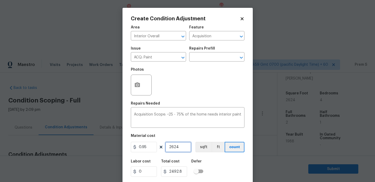
type input "2624"
click at [134, 92] on button "button" at bounding box center [137, 85] width 12 height 20
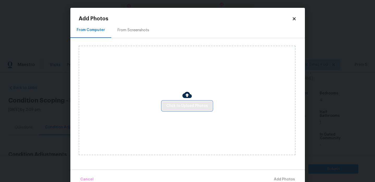
click at [190, 102] on button "Click to Upload Photos" at bounding box center [187, 106] width 50 height 10
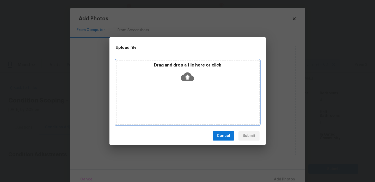
click at [186, 70] on icon at bounding box center [187, 76] width 13 height 13
